Goal: Find specific page/section: Find specific page/section

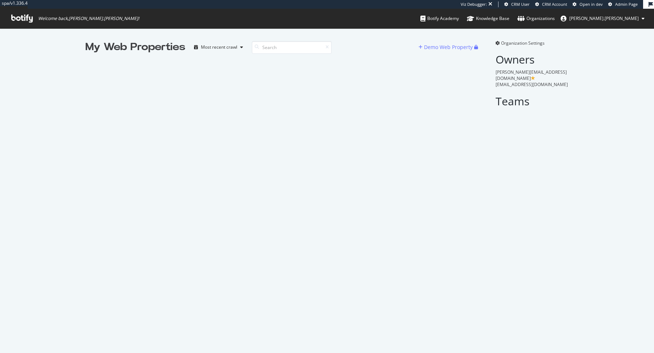
scroll to position [353, 654]
click at [275, 48] on input at bounding box center [292, 47] width 80 height 13
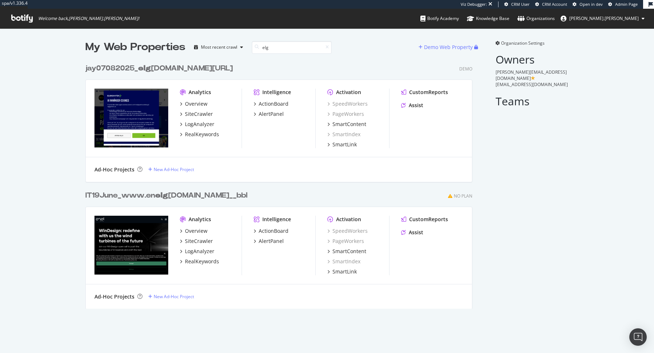
scroll to position [254, 392]
type input "elg"
click at [177, 67] on div "jay07082025_ elg [DOMAIN_NAME][URL]" at bounding box center [158, 68] width 147 height 11
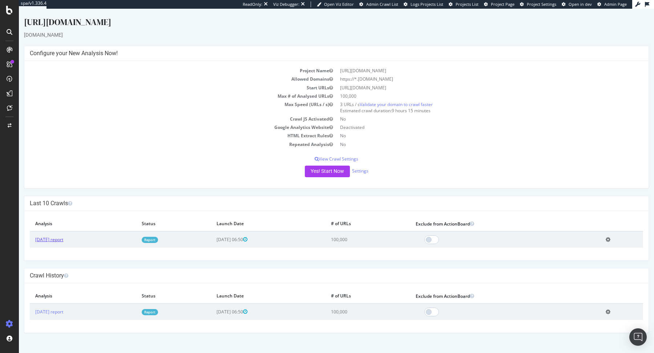
click at [63, 237] on link "[DATE] report" at bounding box center [49, 239] width 28 height 6
